Goal: Transaction & Acquisition: Purchase product/service

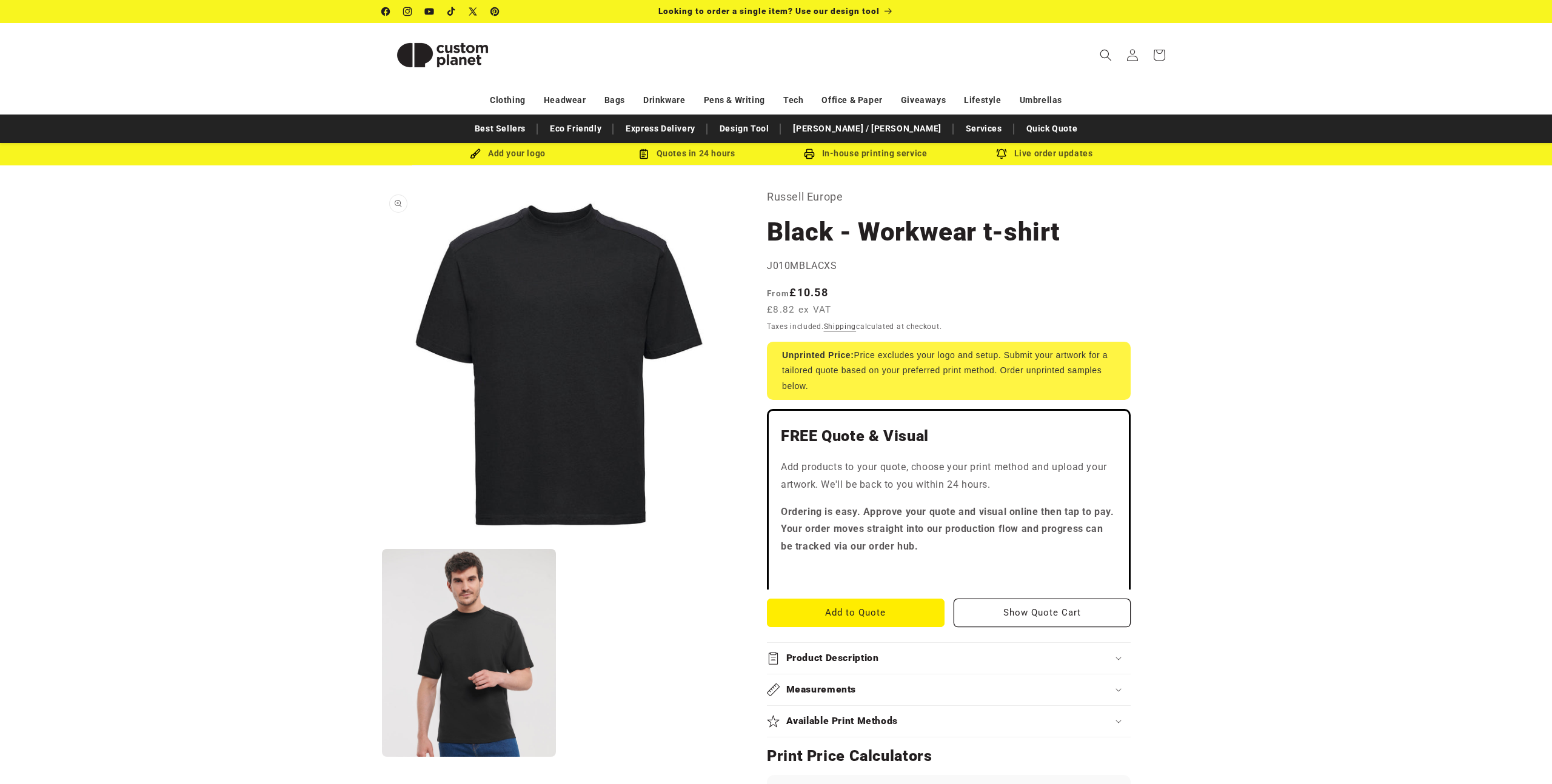
click at [382, 542] on button "Open media 1 in modal" at bounding box center [382, 542] width 0 height 0
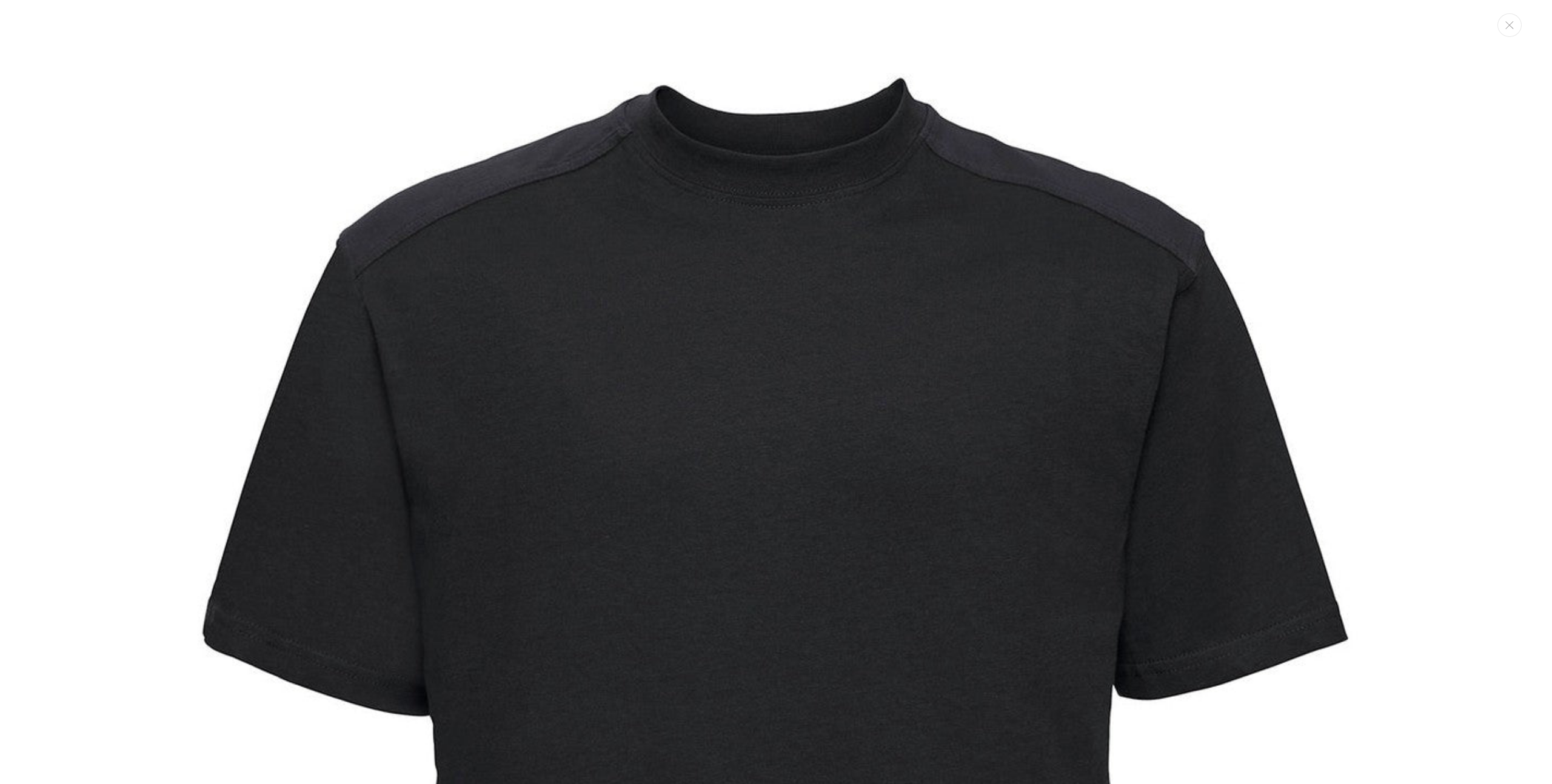
scroll to position [12, 0]
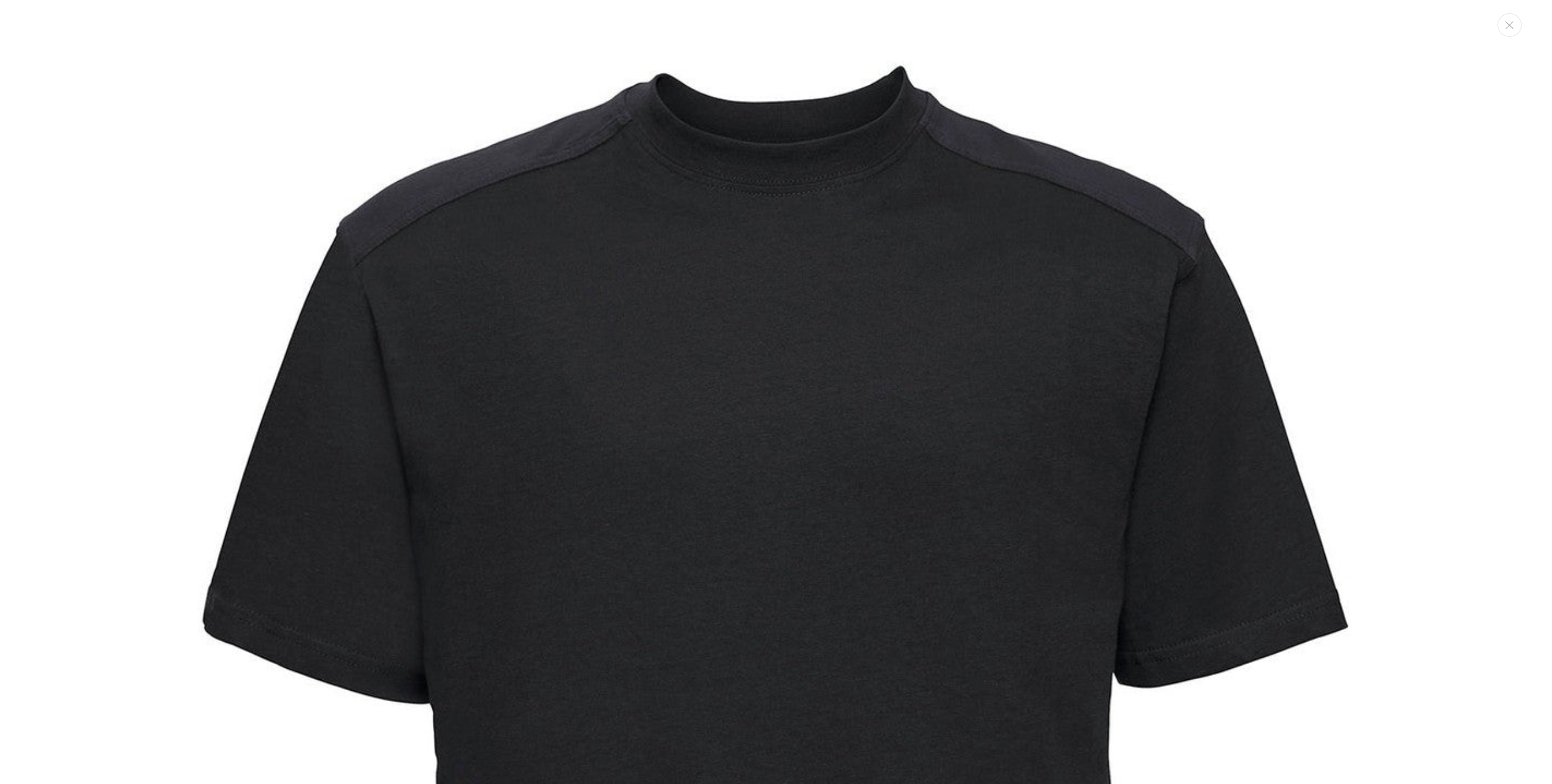
drag, startPoint x: 518, startPoint y: 134, endPoint x: 500, endPoint y: 127, distance: 19.3
click at [518, 134] on img "Media gallery" at bounding box center [776, 709] width 1418 height 1418
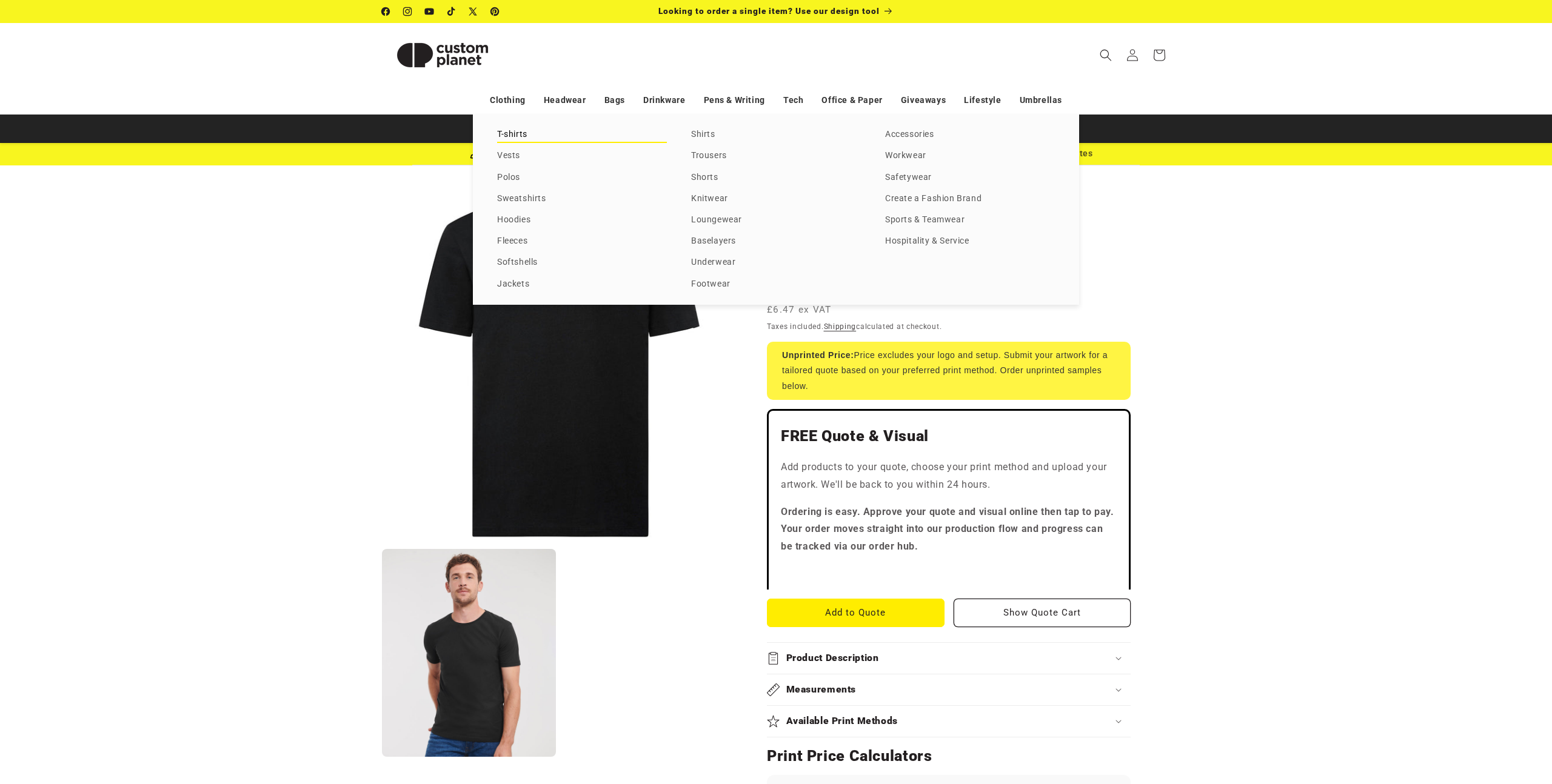
click at [523, 129] on link "T-shirts" at bounding box center [582, 135] width 170 height 16
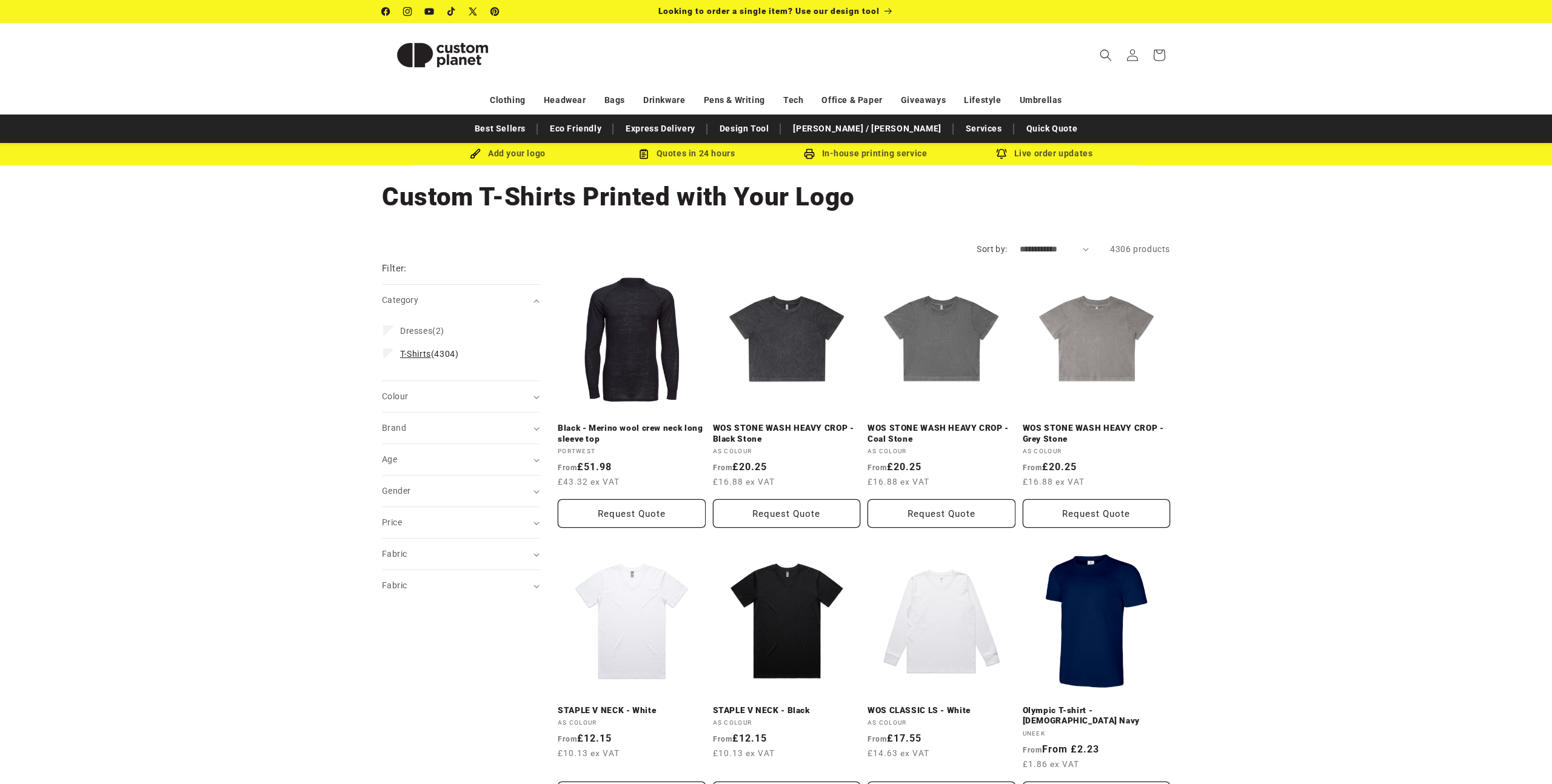
click at [428, 355] on span "T-Shirts" at bounding box center [415, 354] width 31 height 10
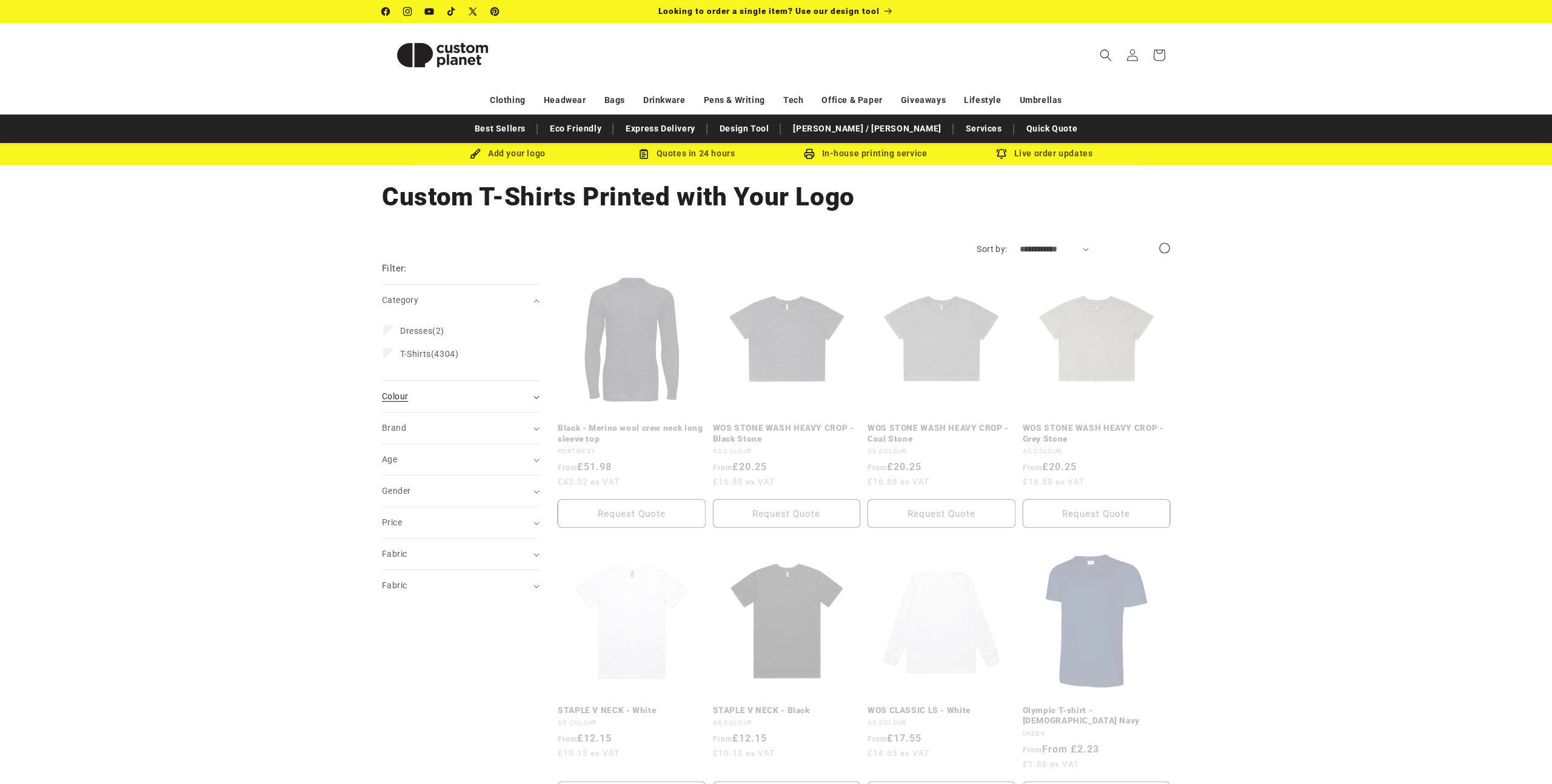
click at [456, 396] on div "Colour (0)" at bounding box center [455, 396] width 148 height 12
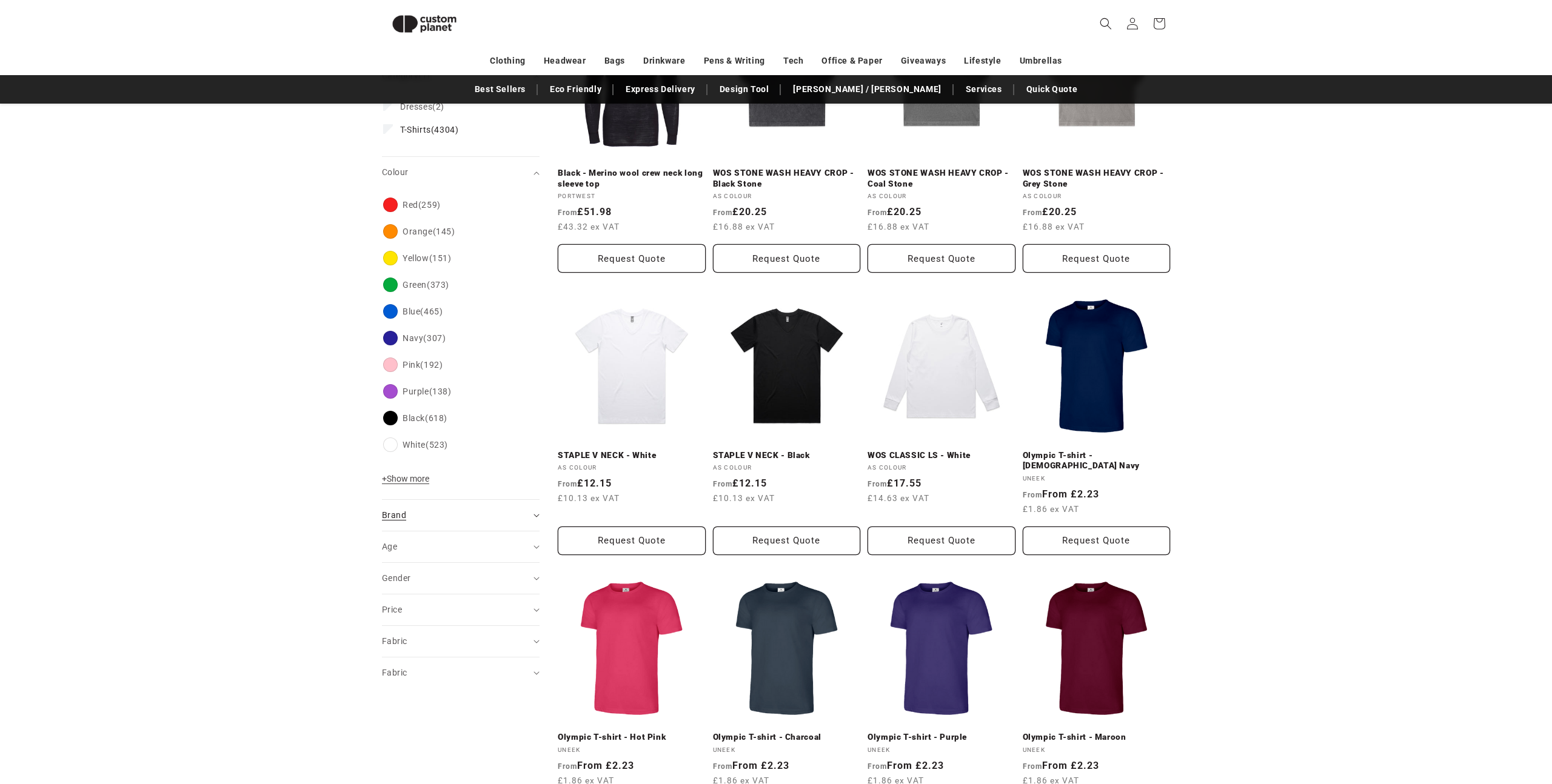
scroll to position [248, 0]
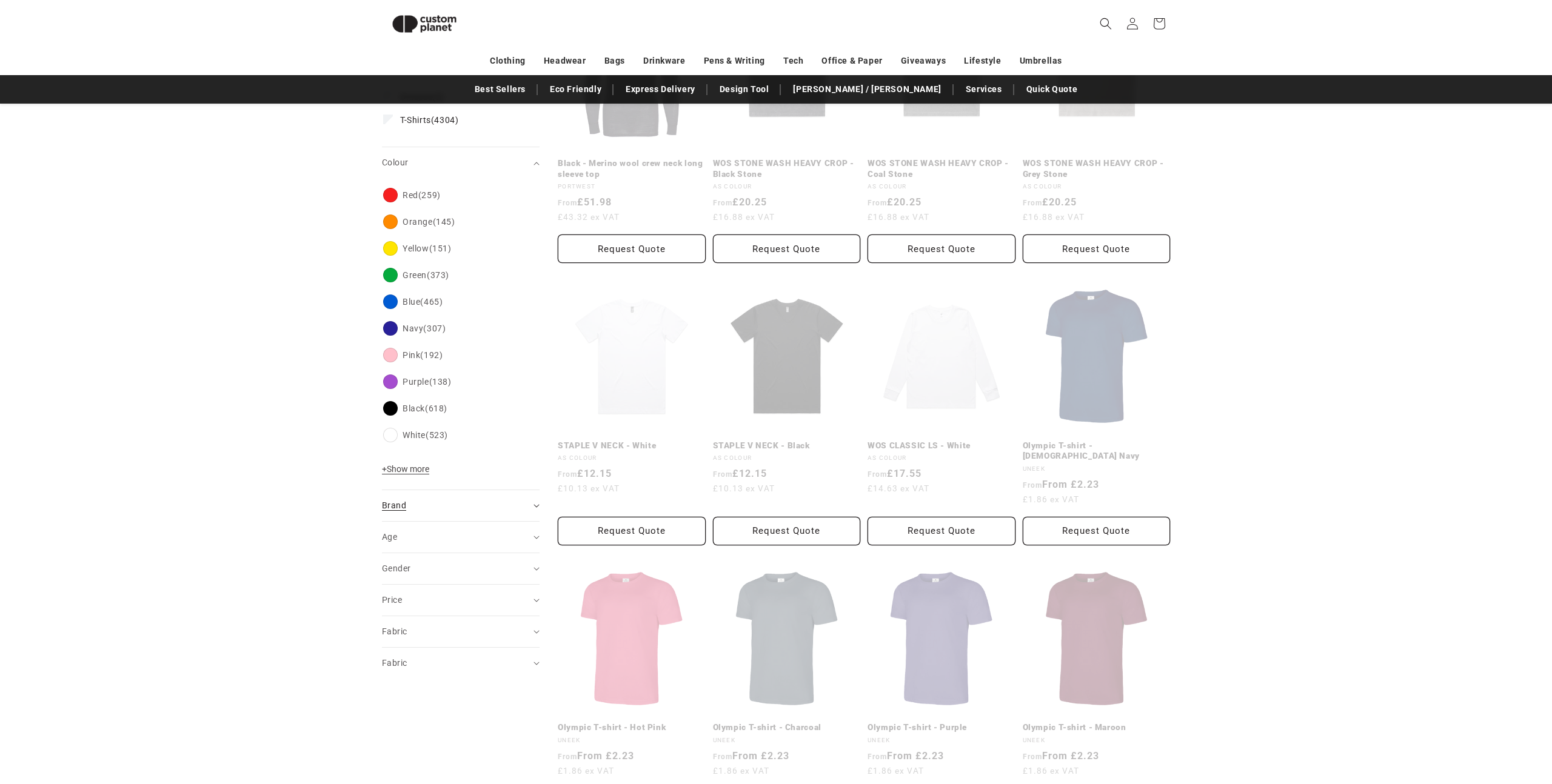
click at [430, 497] on summary "Brand (0)" at bounding box center [460, 505] width 158 height 31
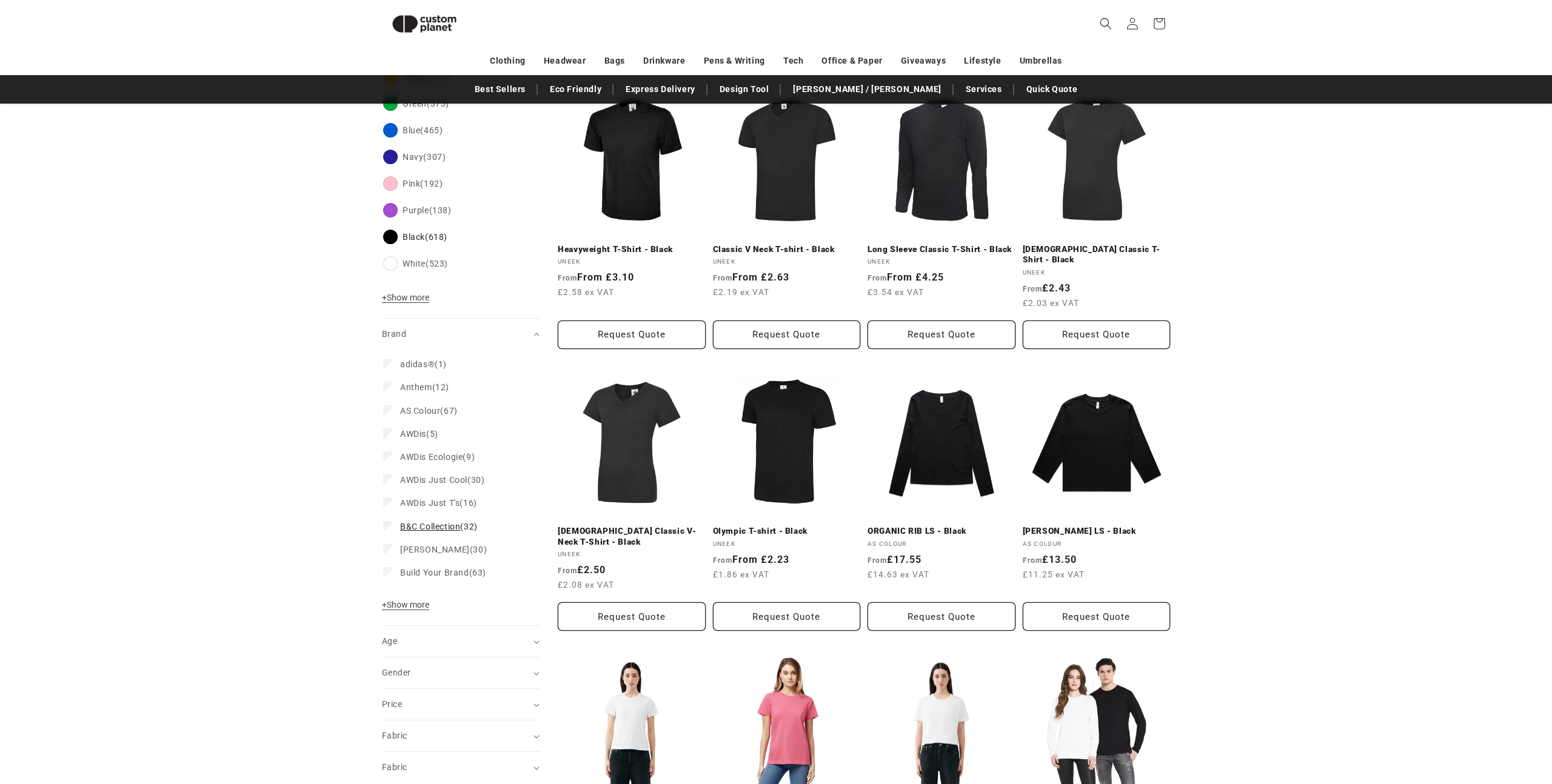
scroll to position [448, 0]
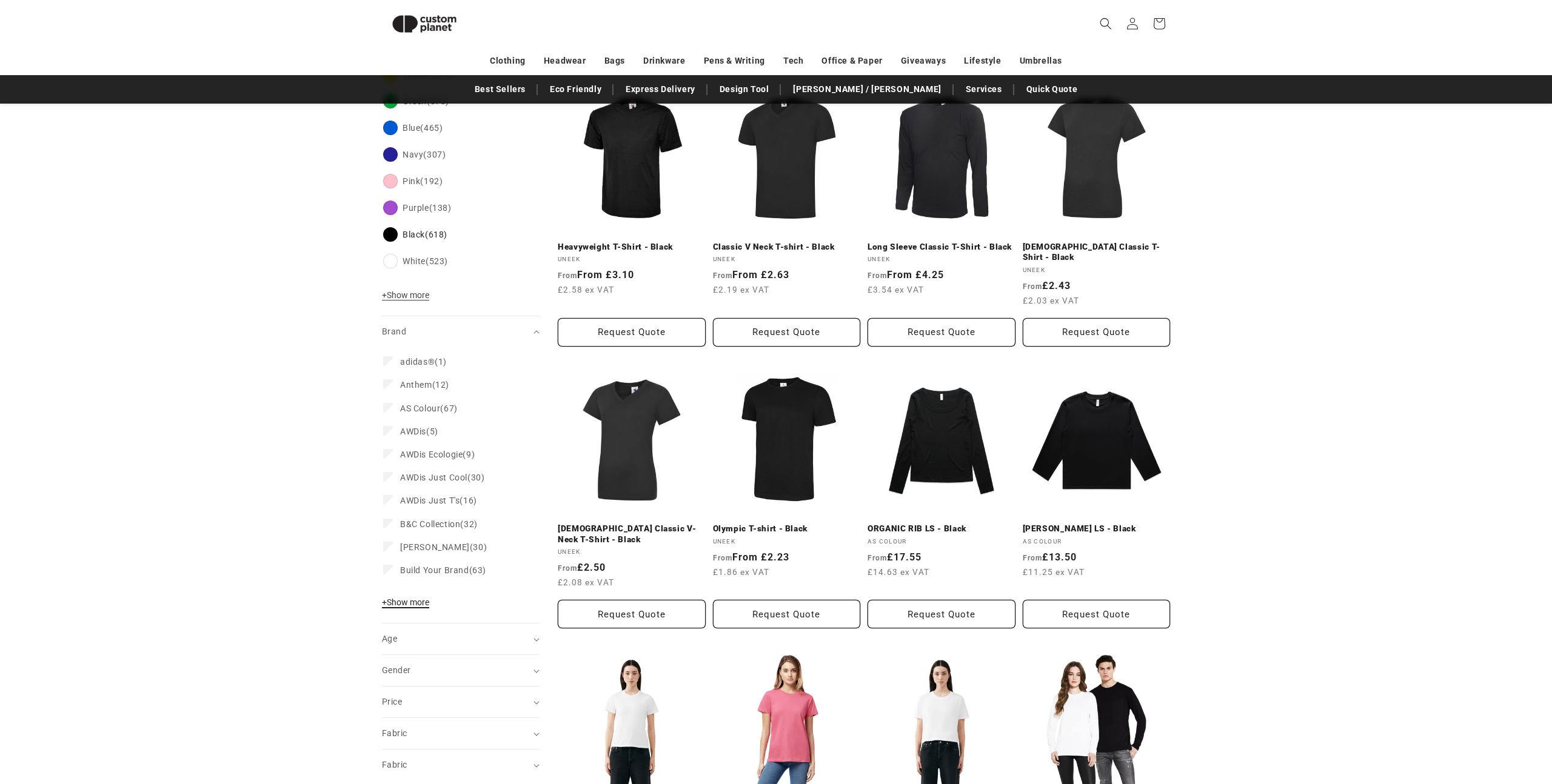
click at [416, 601] on span "+ Show more" at bounding box center [405, 603] width 47 height 10
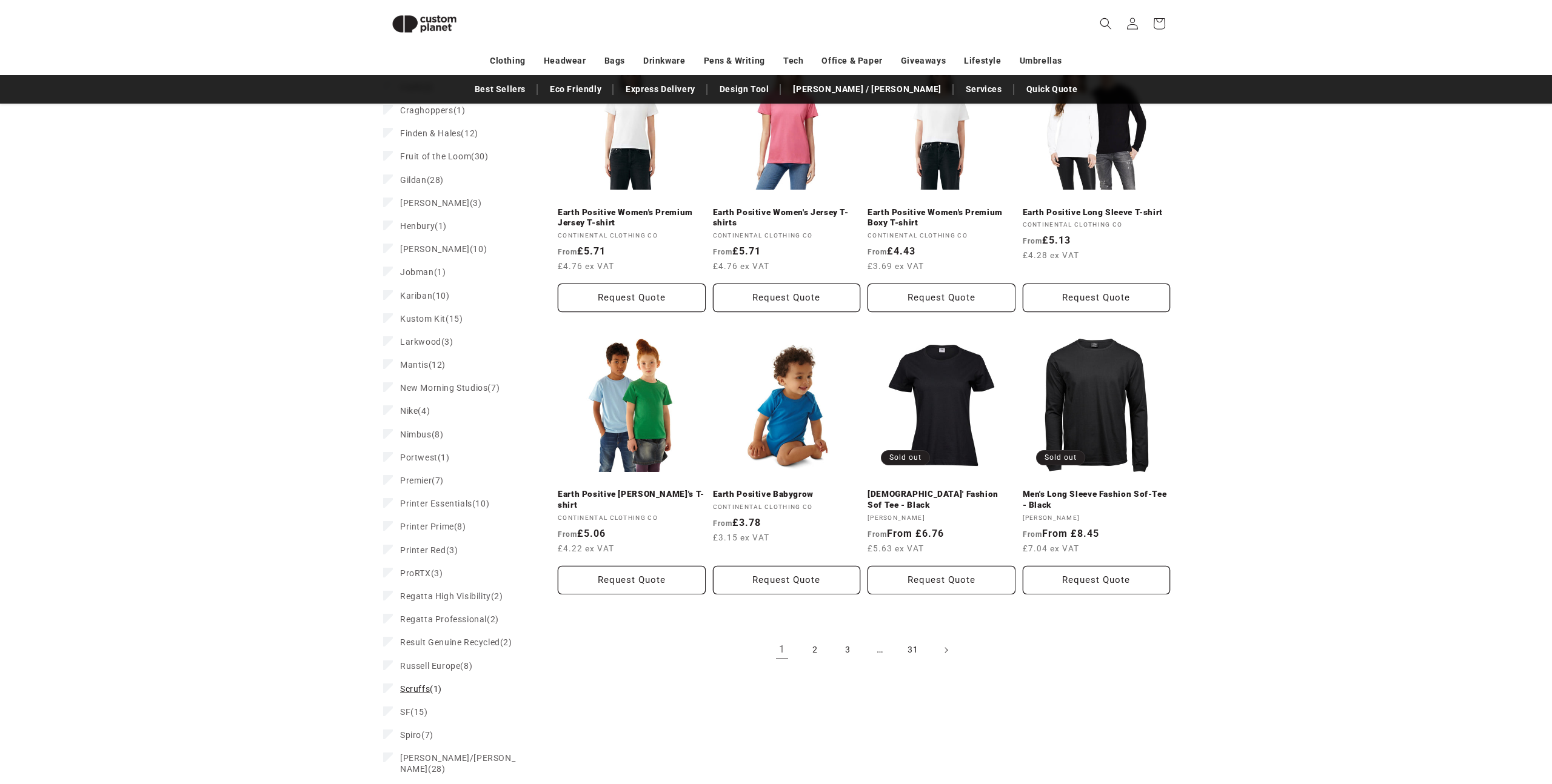
scroll to position [1049, 0]
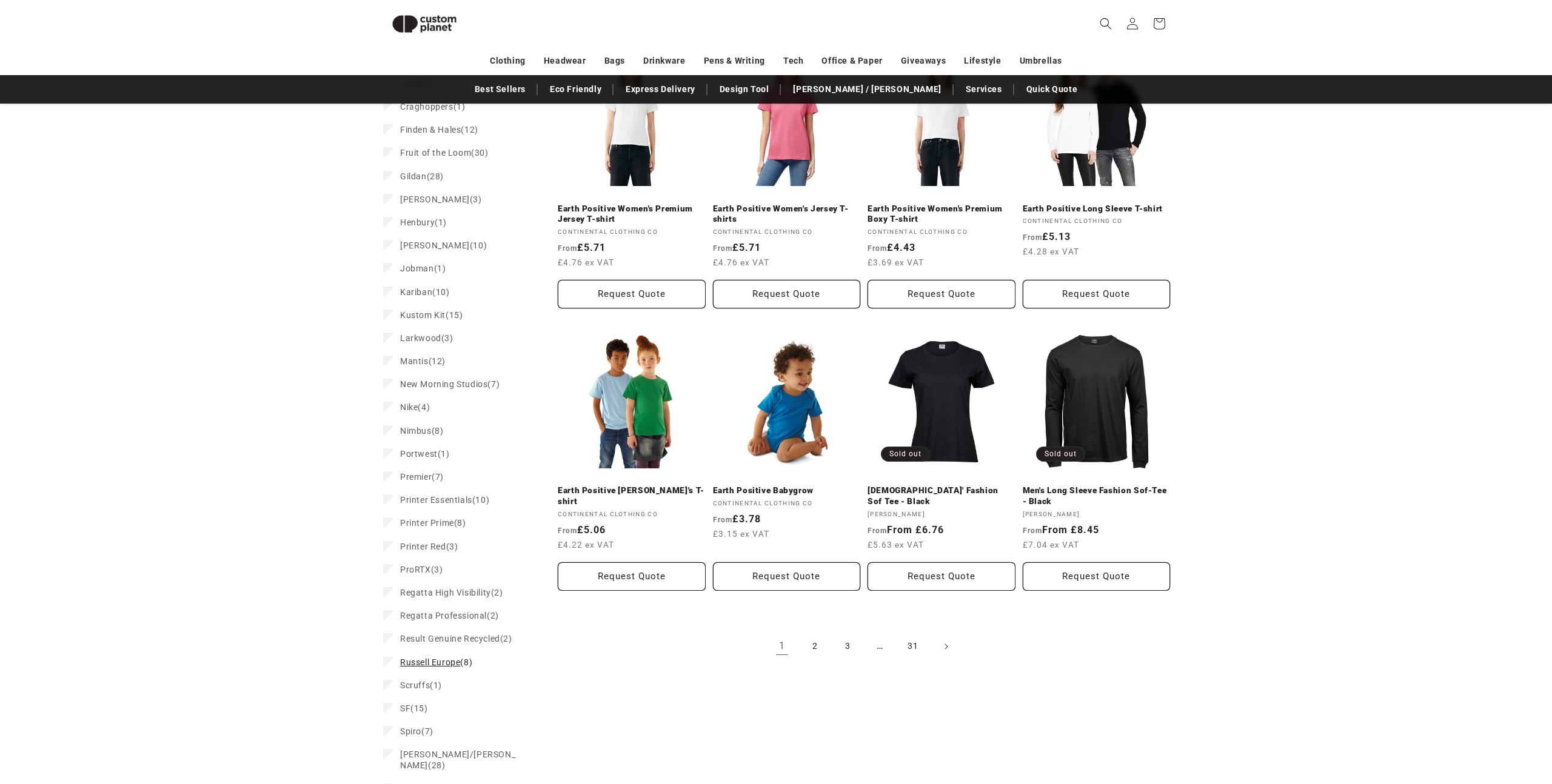
click at [437, 667] on span "Russell Europe" at bounding box center [430, 663] width 60 height 10
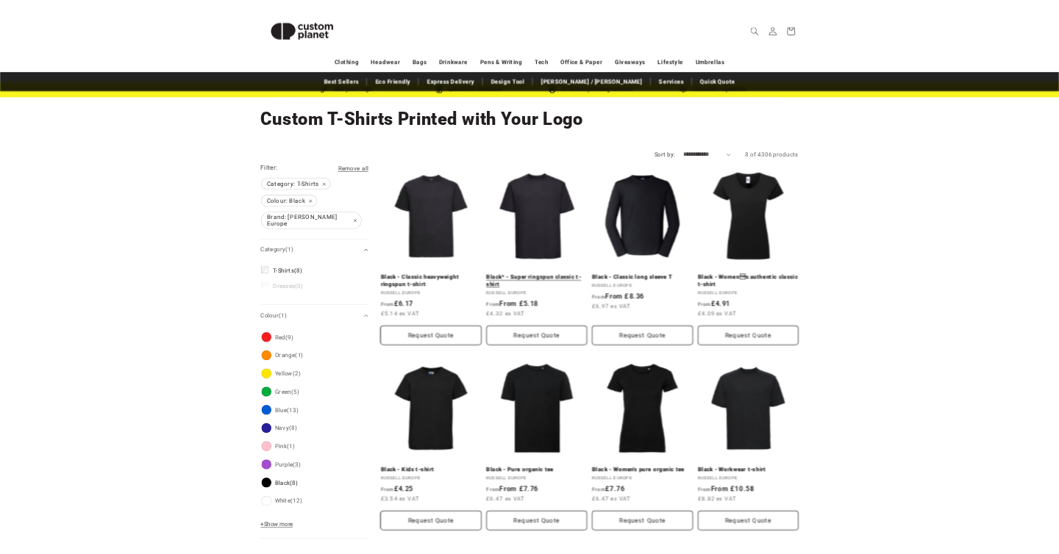
scroll to position [56, 0]
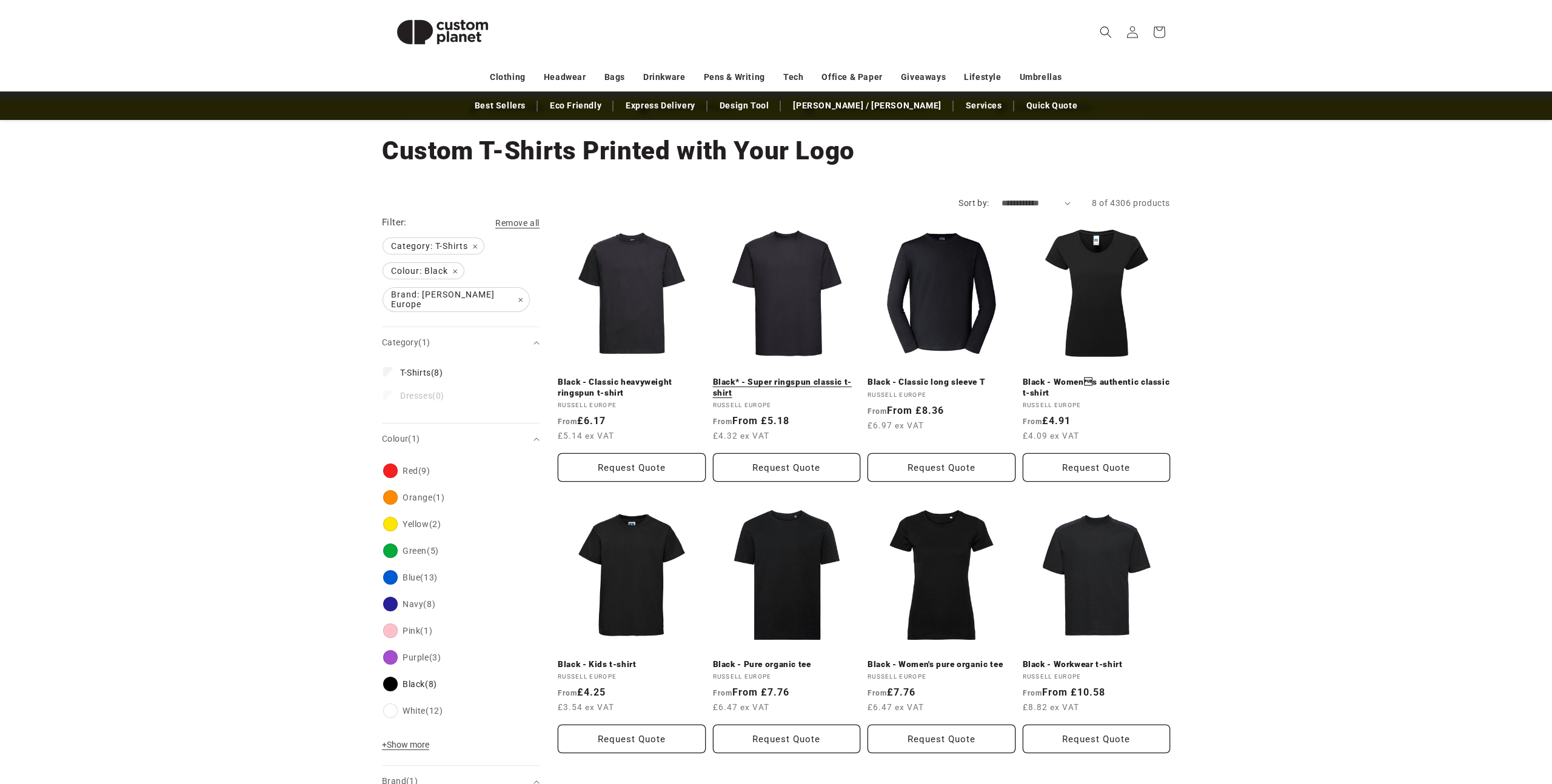
click at [779, 383] on link "Black* - Super ringspun classic t-shirt" at bounding box center [787, 387] width 148 height 21
click at [639, 377] on link "Black - Classic heavyweight ringspun t-shirt" at bounding box center [631, 387] width 148 height 21
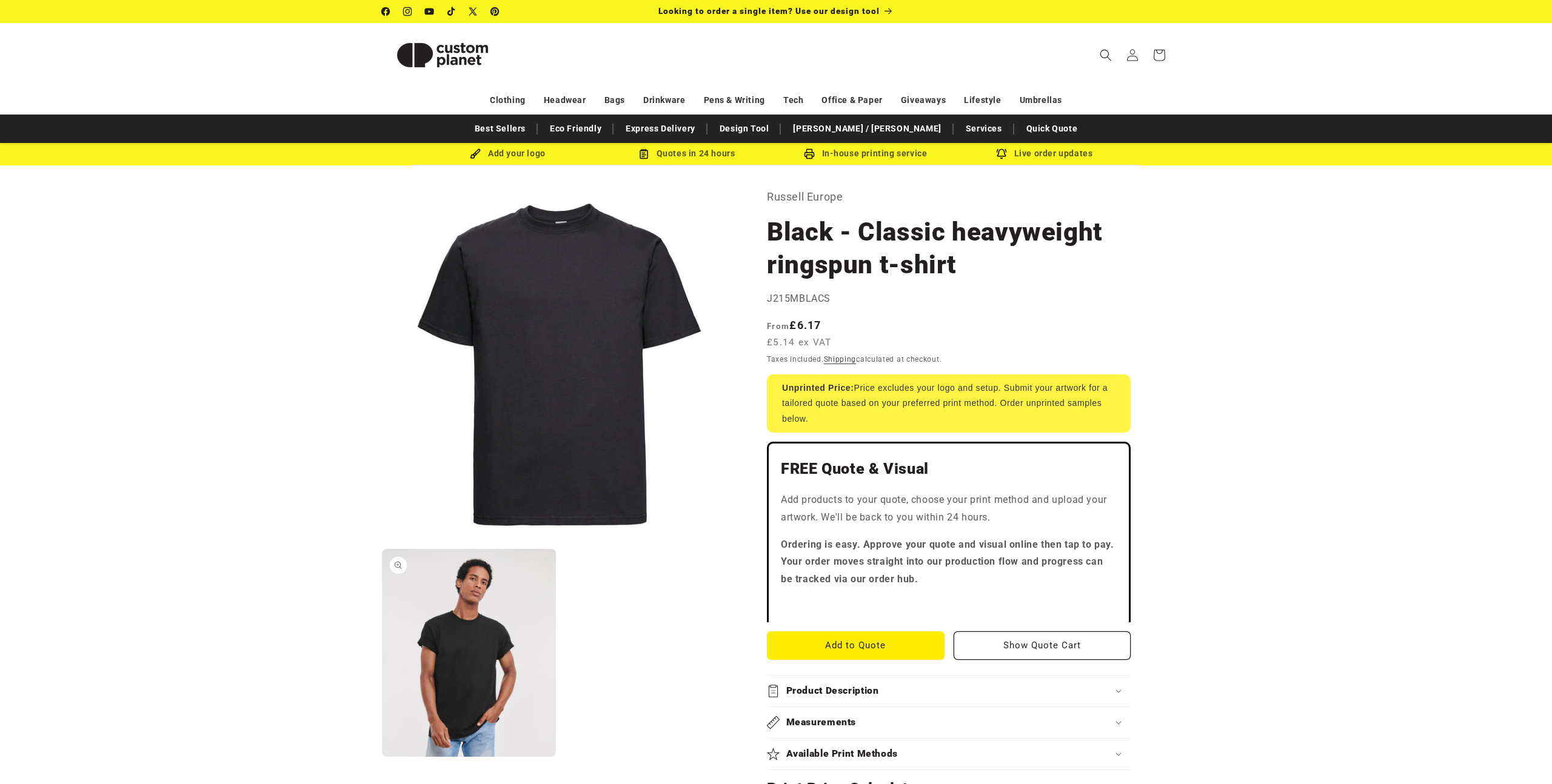
click at [382, 757] on button "Open media 2 in modal" at bounding box center [382, 757] width 0 height 0
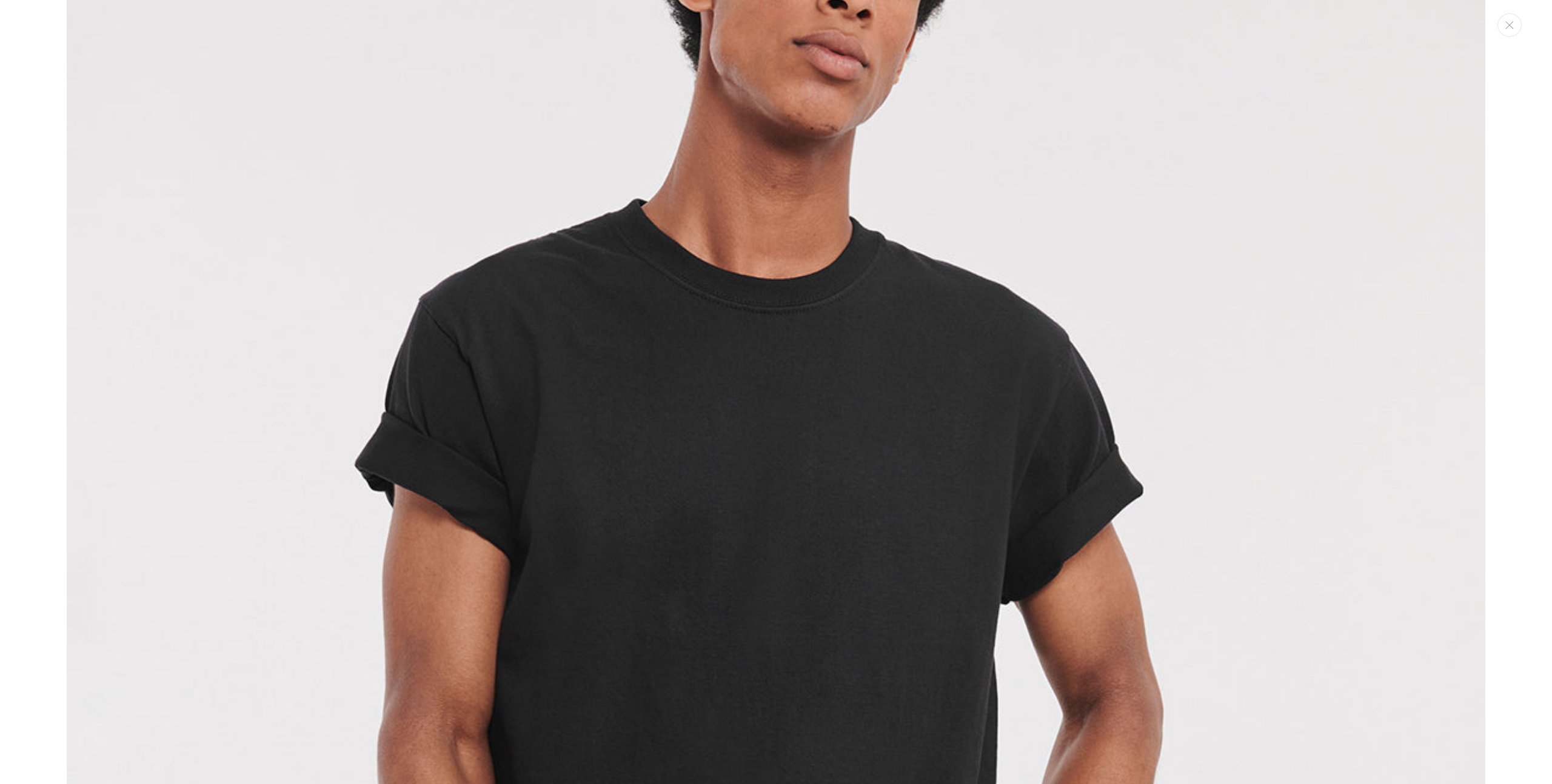
scroll to position [1747, 0]
